Goal: Task Accomplishment & Management: Complete application form

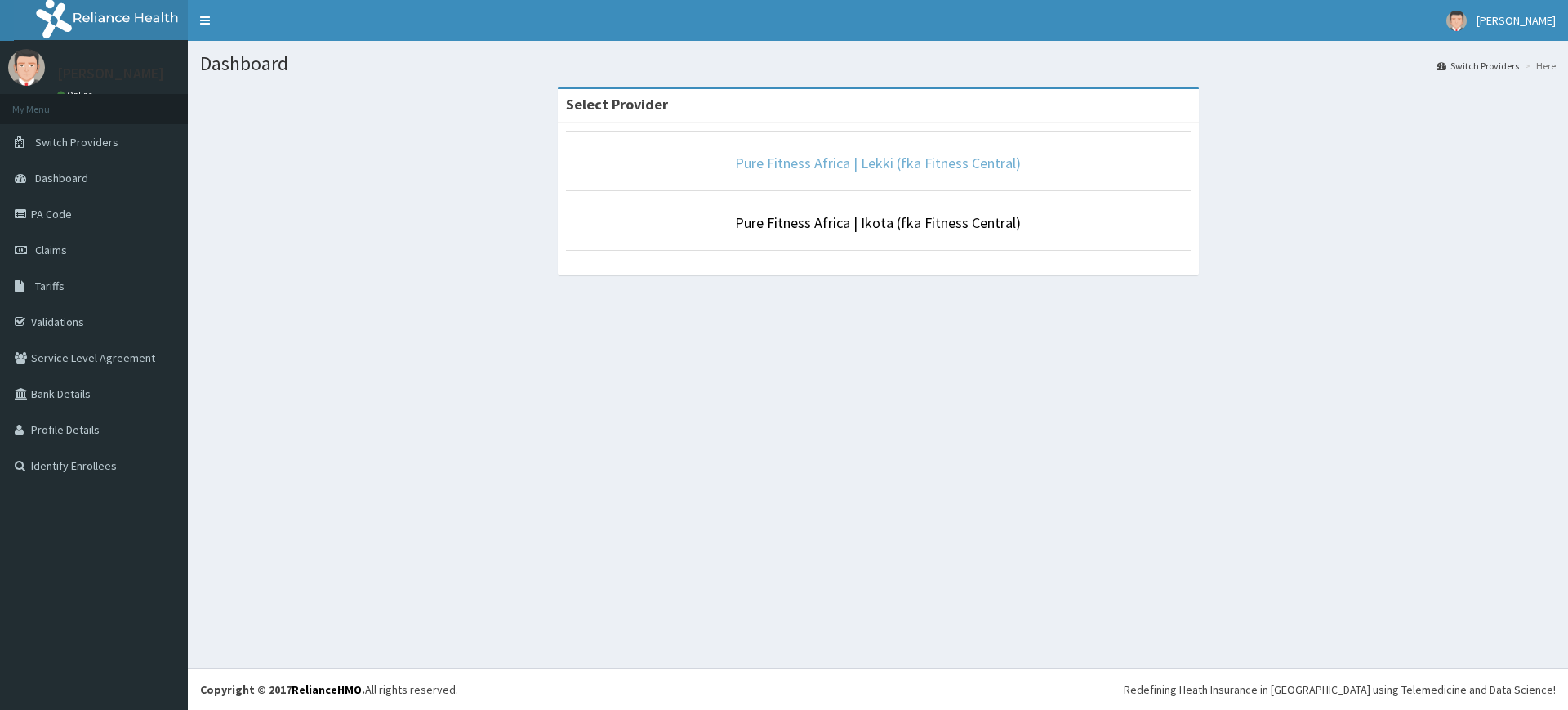
click at [924, 168] on link "Pure Fitness Africa | Lekki (fka Fitness Central)" at bounding box center [877, 162] width 286 height 19
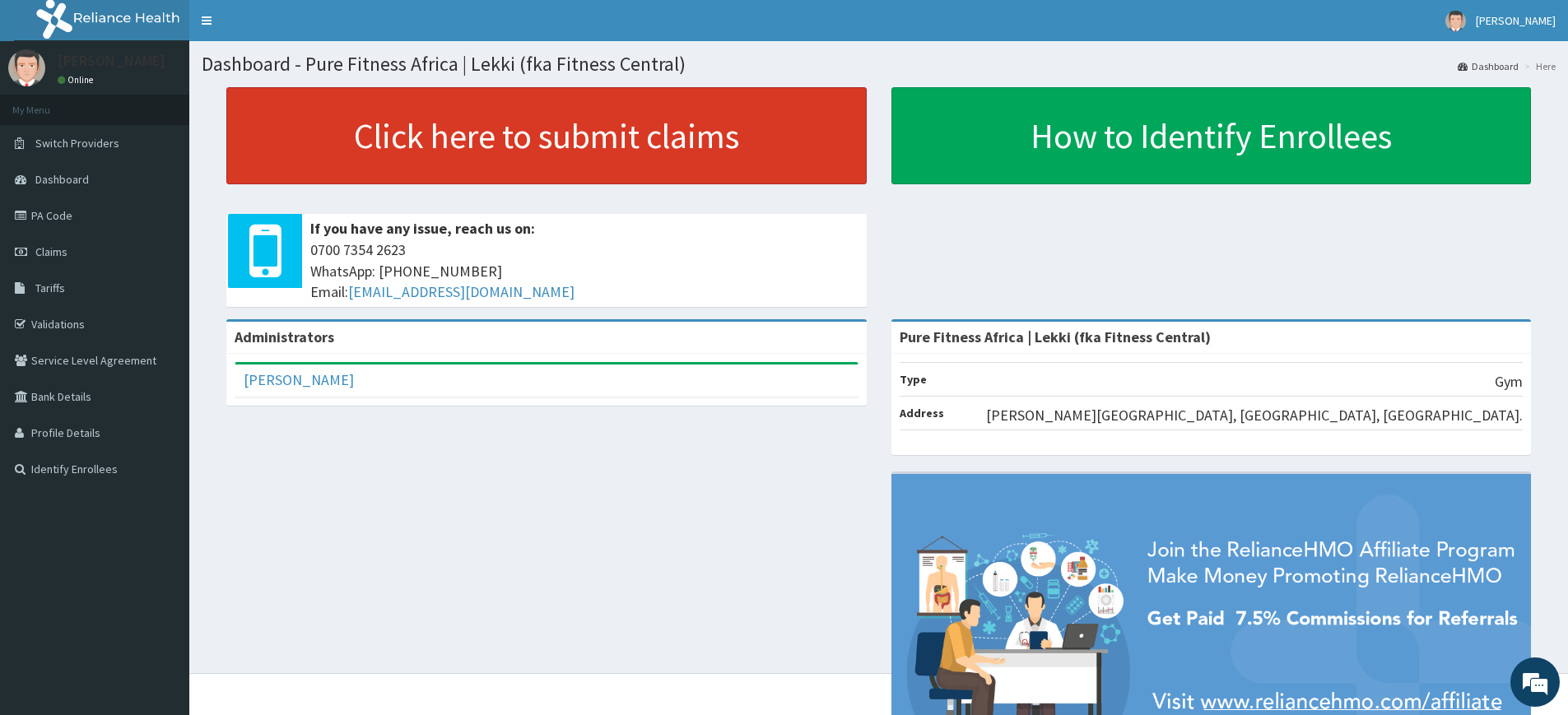
click at [408, 152] on link "Click here to submit claims" at bounding box center [546, 135] width 641 height 97
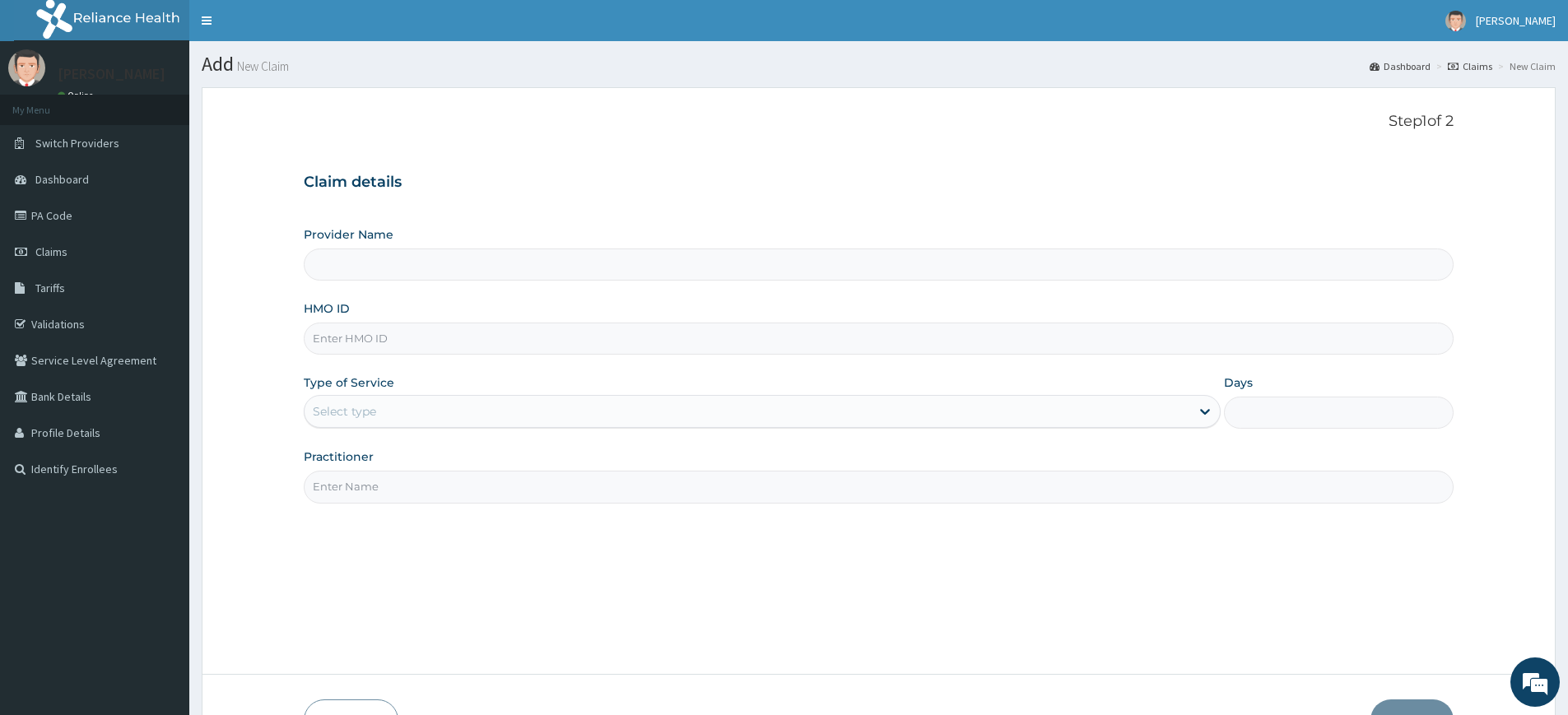
type input "Pure Fitness Africa | Lekki (fka Fitness Central)"
type input "1"
click at [391, 487] on input "Practitioner" at bounding box center [878, 486] width 1150 height 32
type input "pure fitness africa"
